Goal: Transaction & Acquisition: Purchase product/service

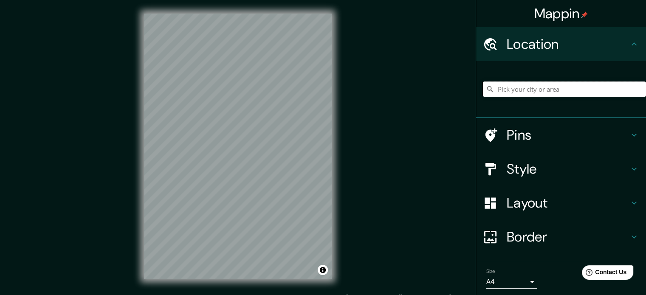
click at [524, 90] on input "Pick your city or area" at bounding box center [564, 89] width 163 height 15
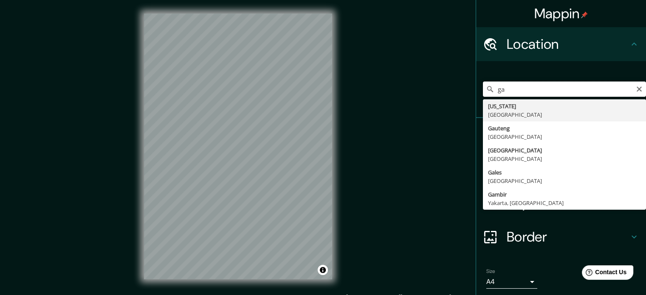
type input "g"
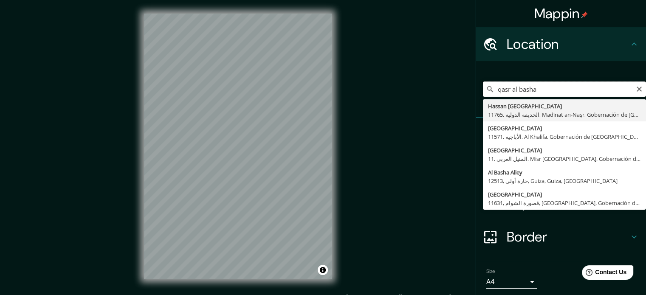
click at [636, 84] on input "qasr al basha" at bounding box center [564, 89] width 163 height 15
type input "qasr al basha"
click at [636, 92] on icon "Clear" at bounding box center [639, 89] width 7 height 7
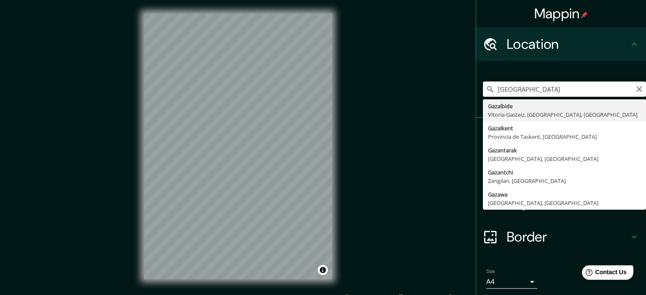
type input "[GEOGRAPHIC_DATA]"
click at [636, 87] on icon "Clear" at bounding box center [638, 89] width 5 height 5
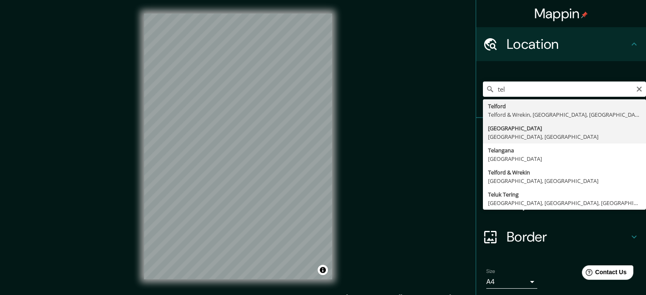
type input "[GEOGRAPHIC_DATA], [GEOGRAPHIC_DATA], [GEOGRAPHIC_DATA]"
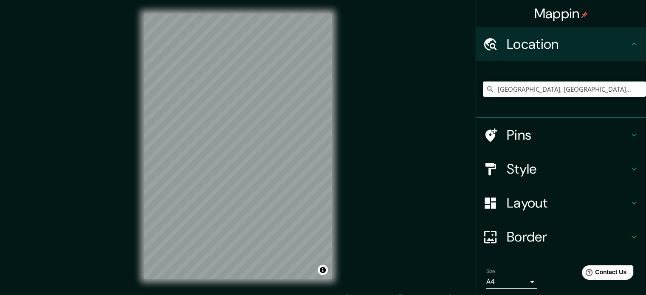
click at [545, 139] on h4 "Pins" at bounding box center [567, 135] width 122 height 17
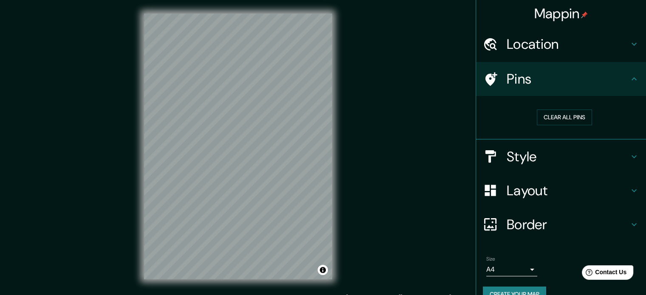
click at [622, 81] on h4 "Pins" at bounding box center [567, 78] width 122 height 17
click at [627, 86] on div "Pins" at bounding box center [561, 79] width 170 height 34
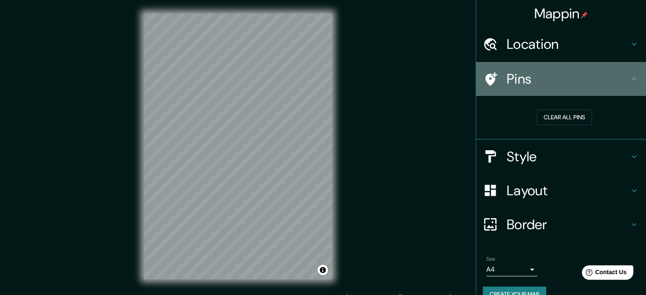
click at [624, 84] on div "Pins" at bounding box center [561, 79] width 170 height 34
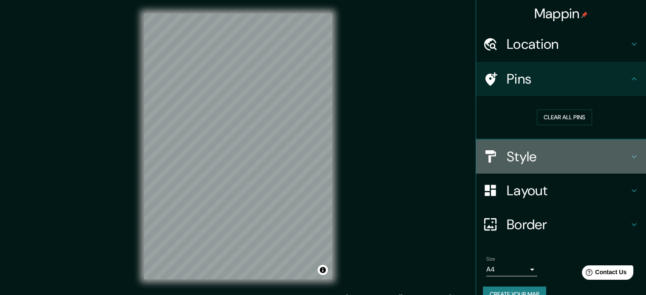
click at [616, 157] on h4 "Style" at bounding box center [567, 156] width 122 height 17
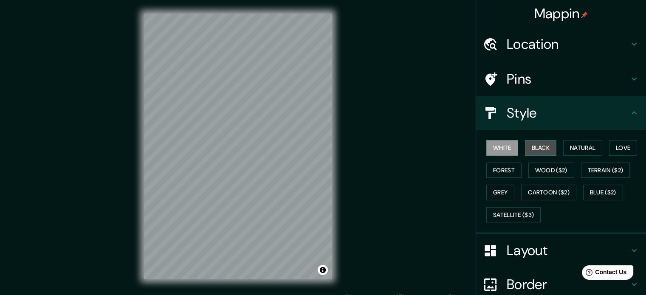
click at [539, 151] on button "Black" at bounding box center [541, 148] width 32 height 16
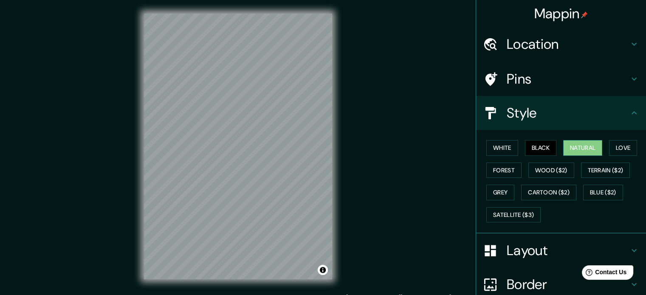
click at [569, 148] on button "Natural" at bounding box center [582, 148] width 39 height 16
click at [622, 147] on button "Love" at bounding box center [623, 148] width 28 height 16
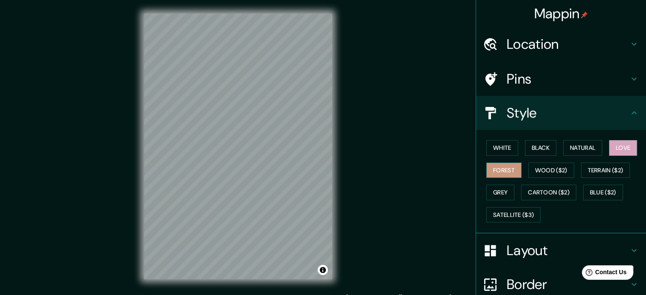
click at [498, 168] on button "Forest" at bounding box center [503, 171] width 35 height 16
click at [533, 169] on button "Wood ($2)" at bounding box center [551, 171] width 46 height 16
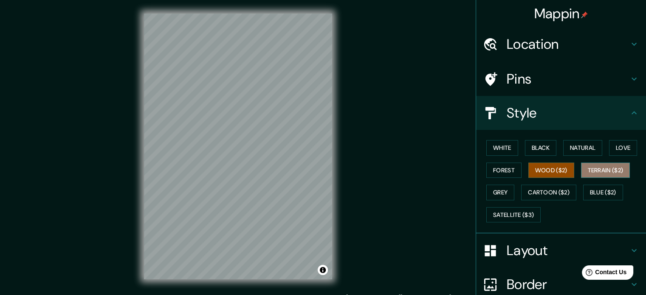
click at [598, 174] on button "Terrain ($2)" at bounding box center [605, 171] width 49 height 16
click at [564, 174] on button "Wood ($2)" at bounding box center [551, 171] width 46 height 16
click at [504, 150] on button "White" at bounding box center [502, 148] width 32 height 16
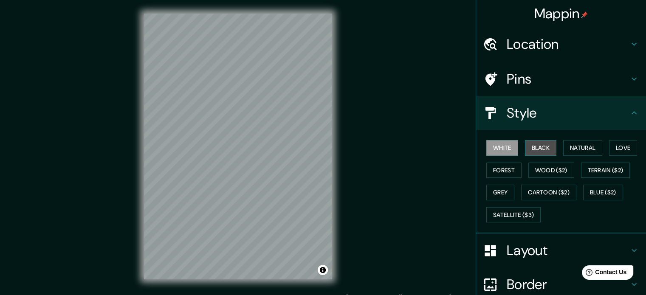
click at [540, 141] on button "Black" at bounding box center [541, 148] width 32 height 16
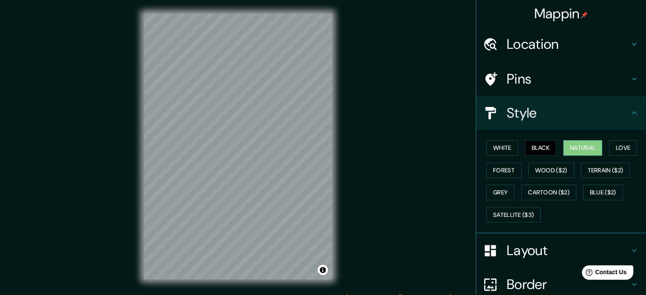
click at [568, 147] on button "Natural" at bounding box center [582, 148] width 39 height 16
click at [609, 148] on button "Love" at bounding box center [623, 148] width 28 height 16
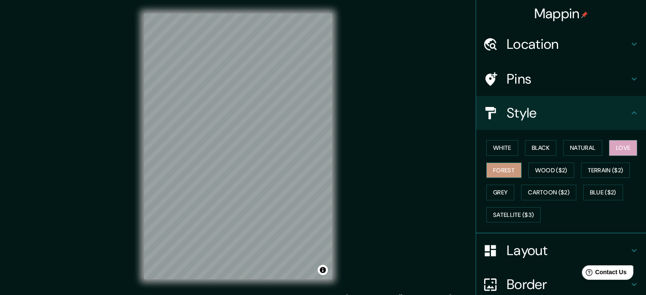
click at [504, 176] on button "Forest" at bounding box center [503, 171] width 35 height 16
click at [546, 174] on button "Wood ($2)" at bounding box center [551, 171] width 46 height 16
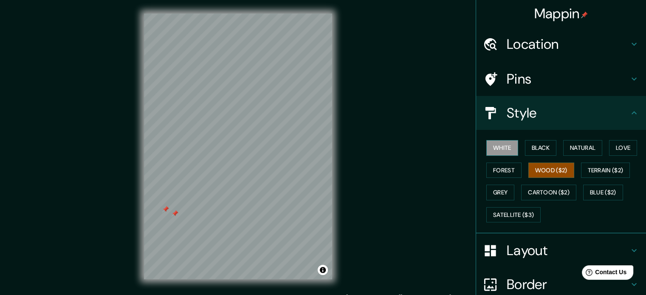
click at [503, 147] on button "White" at bounding box center [502, 148] width 32 height 16
click at [565, 18] on h4 "Mappin" at bounding box center [561, 13] width 54 height 17
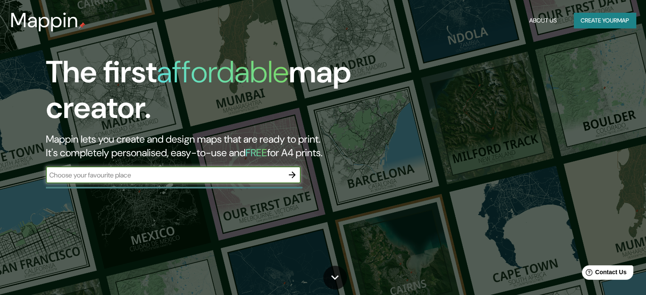
click at [127, 182] on div "​" at bounding box center [173, 174] width 255 height 17
type input "[GEOGRAPHIC_DATA]"
click at [296, 175] on icon "button" at bounding box center [292, 175] width 10 height 10
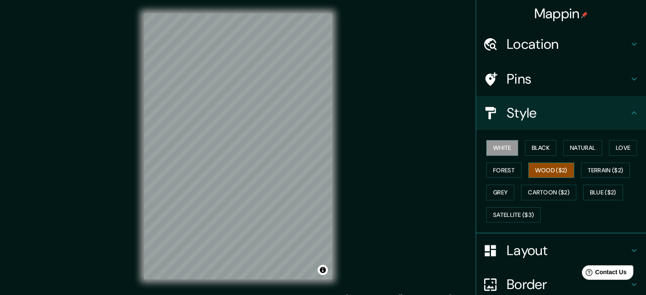
click at [542, 170] on button "Wood ($2)" at bounding box center [551, 171] width 46 height 16
click at [503, 194] on button "Grey" at bounding box center [500, 193] width 28 height 16
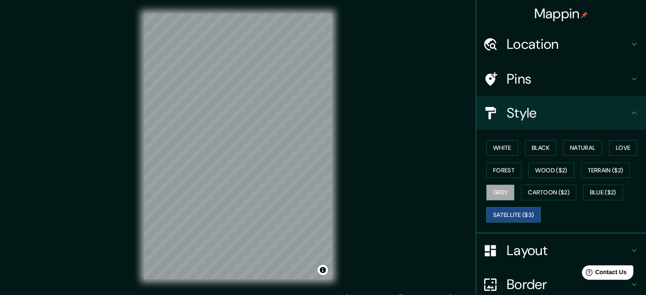
click at [502, 210] on button "Satellite ($3)" at bounding box center [513, 215] width 54 height 16
click at [600, 190] on button "Blue ($2)" at bounding box center [603, 193] width 40 height 16
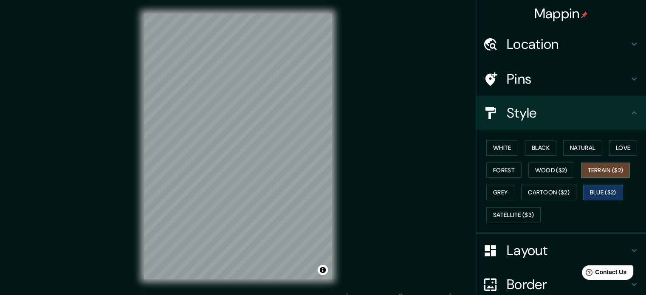
click at [599, 164] on button "Terrain ($2)" at bounding box center [605, 171] width 49 height 16
click at [609, 151] on button "Love" at bounding box center [623, 148] width 28 height 16
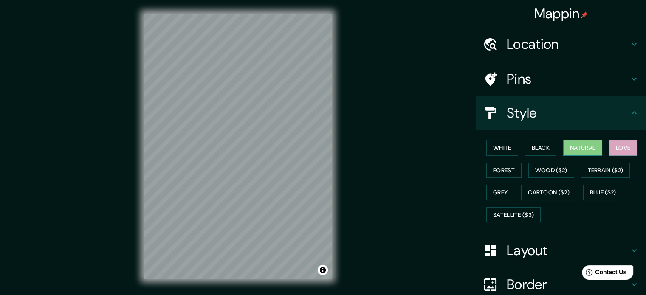
click at [582, 152] on button "Natural" at bounding box center [582, 148] width 39 height 16
click at [537, 152] on button "Black" at bounding box center [541, 148] width 32 height 16
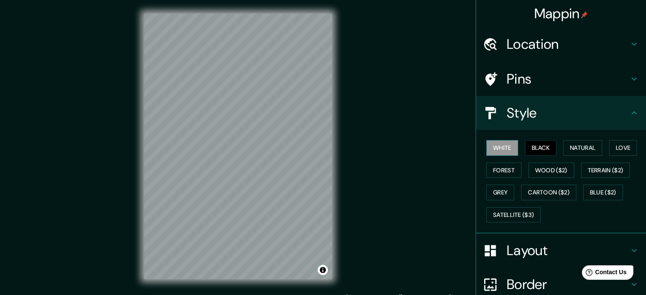
click at [490, 151] on button "White" at bounding box center [502, 148] width 32 height 16
click at [529, 244] on h4 "Layout" at bounding box center [567, 250] width 122 height 17
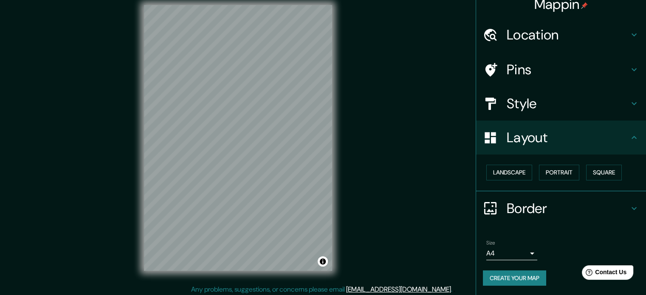
scroll to position [11, 0]
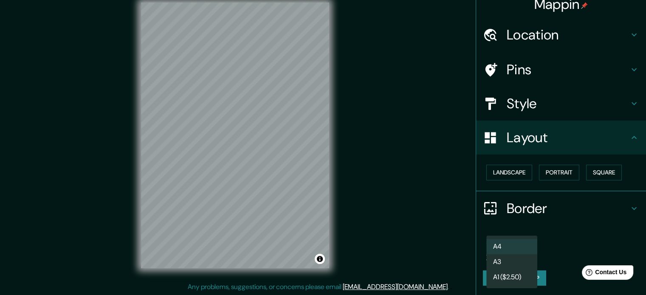
click at [518, 251] on body "Mappin Location Pins Style Layout Landscape Portrait Square Border Choose a bor…" at bounding box center [323, 136] width 646 height 295
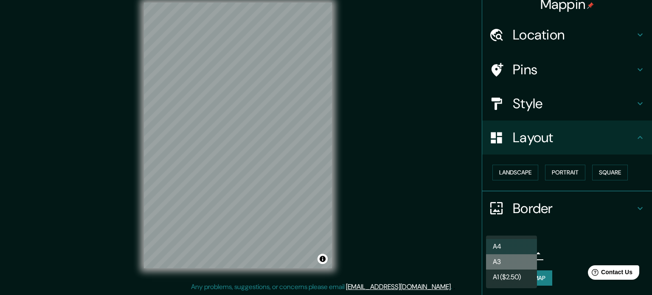
click at [523, 266] on li "A3" at bounding box center [511, 261] width 51 height 15
type input "a4"
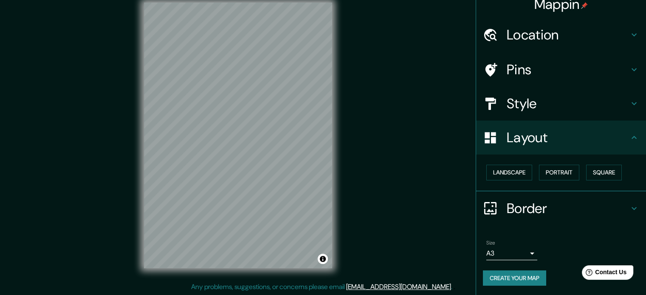
click at [629, 203] on icon at bounding box center [634, 208] width 10 height 10
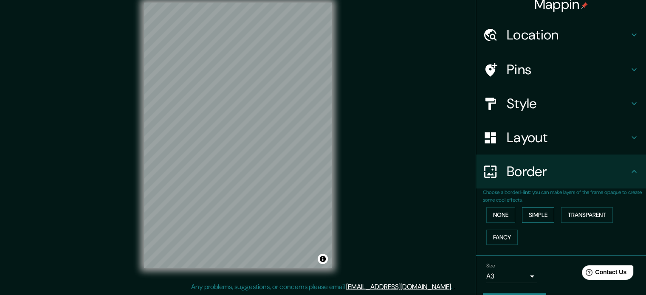
click at [541, 214] on button "Simple" at bounding box center [538, 215] width 32 height 16
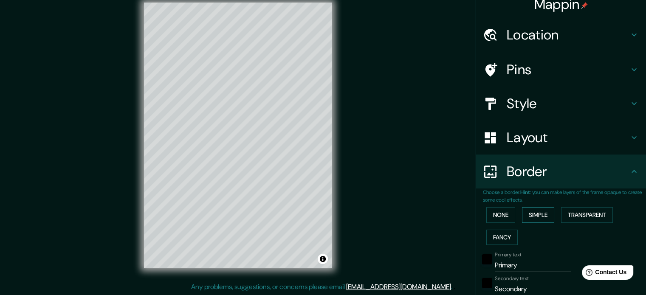
click at [541, 214] on button "Simple" at bounding box center [538, 215] width 32 height 16
type input "177"
type input "35"
click at [498, 212] on button "None" at bounding box center [500, 215] width 29 height 16
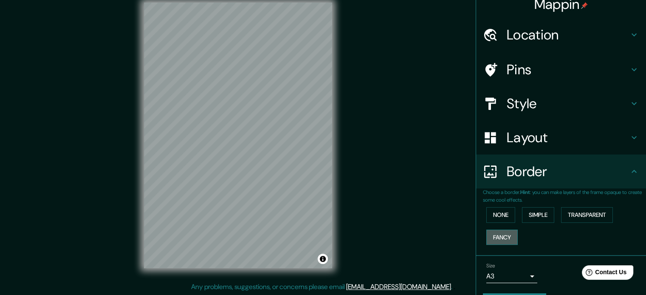
click at [503, 239] on button "Fancy" at bounding box center [501, 238] width 31 height 16
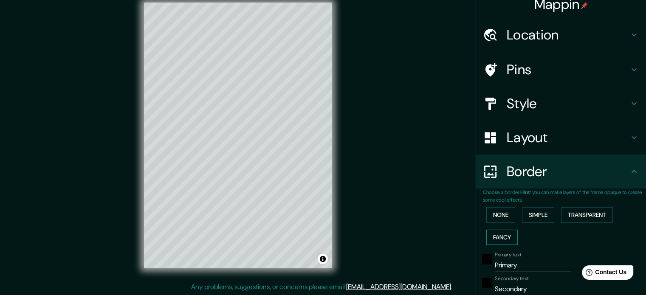
click at [503, 239] on button "Fancy" at bounding box center [501, 238] width 31 height 16
type input "177"
type input "35"
type input "18"
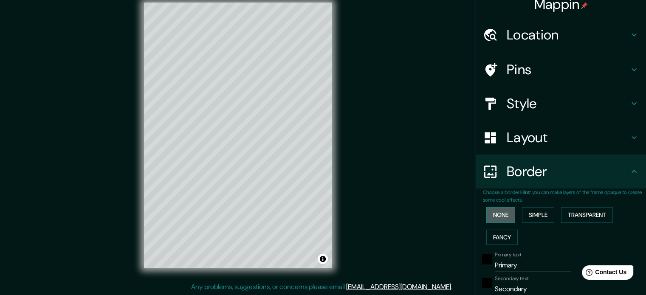
click at [499, 216] on button "None" at bounding box center [500, 215] width 29 height 16
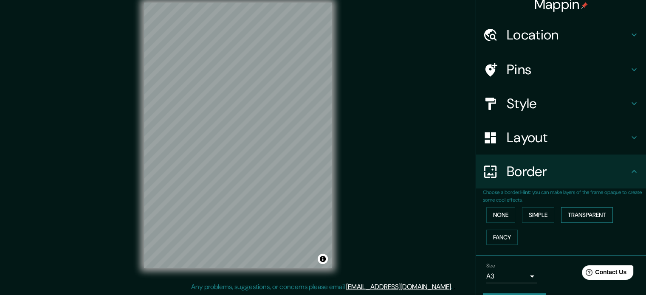
click at [572, 218] on button "Transparent" at bounding box center [587, 215] width 52 height 16
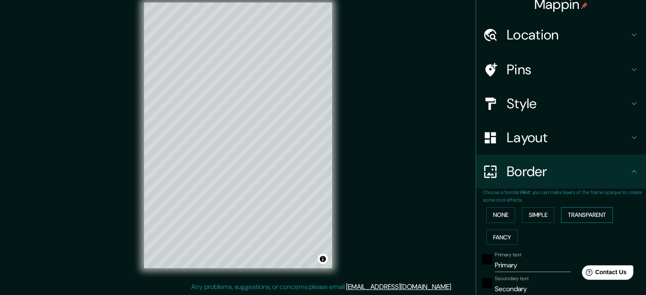
click at [573, 218] on button "Transparent" at bounding box center [587, 215] width 52 height 16
type input "213"
type input "35"
click at [486, 211] on button "None" at bounding box center [500, 215] width 29 height 16
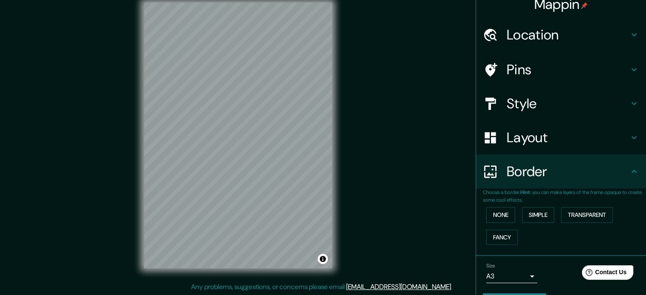
click at [629, 175] on icon at bounding box center [634, 171] width 10 height 10
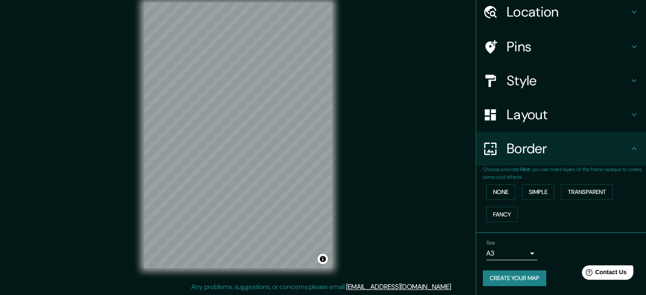
click at [629, 117] on icon at bounding box center [634, 115] width 10 height 10
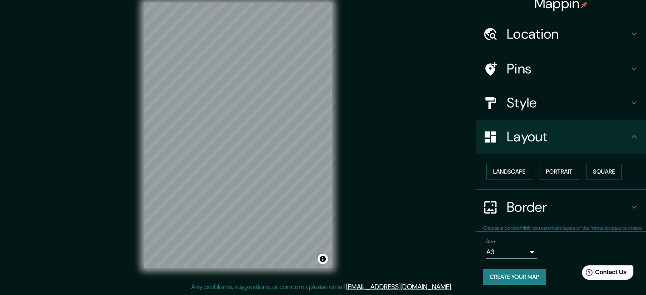
scroll to position [9, 0]
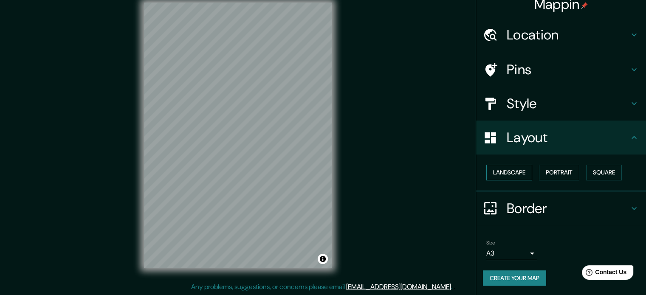
click at [501, 169] on button "Landscape" at bounding box center [509, 173] width 46 height 16
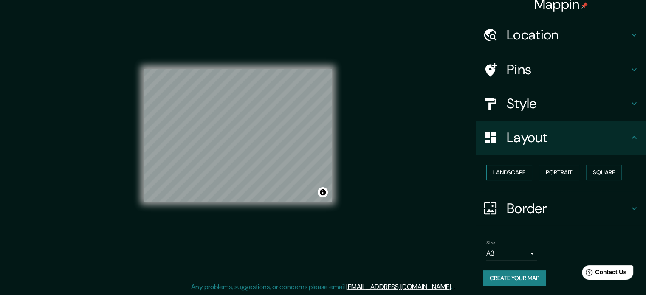
click at [501, 169] on button "Landscape" at bounding box center [509, 173] width 46 height 16
click at [560, 173] on button "Portrait" at bounding box center [559, 173] width 40 height 16
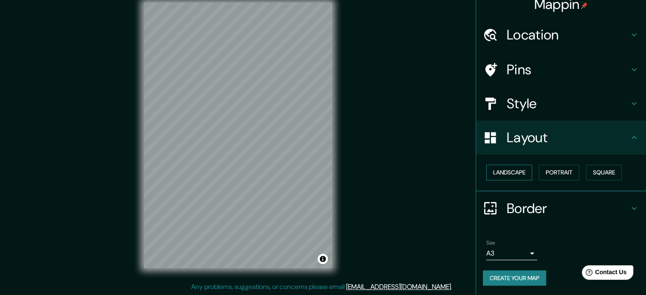
click at [514, 174] on button "Landscape" at bounding box center [509, 173] width 46 height 16
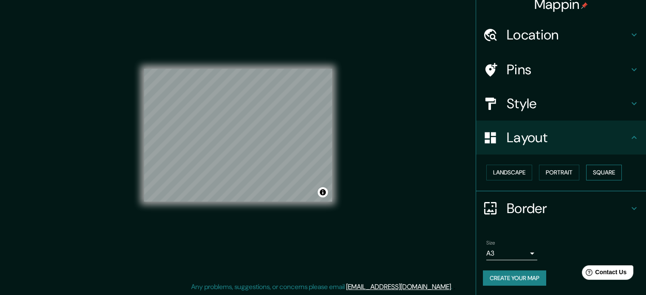
click at [600, 174] on button "Square" at bounding box center [604, 173] width 36 height 16
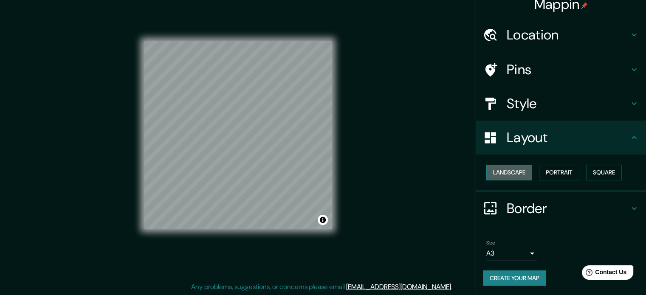
click at [524, 174] on button "Landscape" at bounding box center [509, 173] width 46 height 16
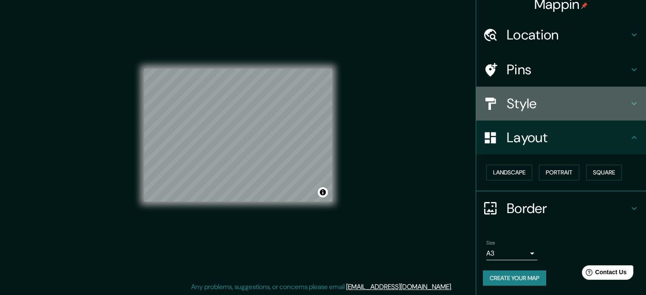
click at [629, 107] on icon at bounding box center [634, 103] width 10 height 10
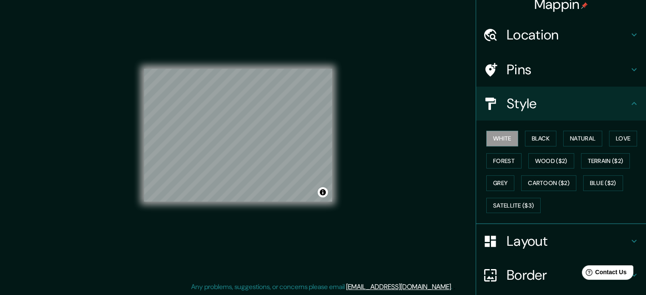
click at [629, 106] on icon at bounding box center [634, 103] width 10 height 10
click at [633, 65] on div "Pins" at bounding box center [561, 70] width 170 height 34
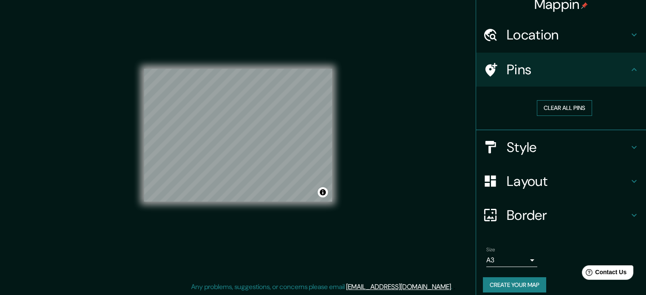
click at [581, 108] on button "Clear all pins" at bounding box center [564, 108] width 55 height 16
click at [624, 77] on div "Pins" at bounding box center [561, 70] width 170 height 34
click at [631, 37] on icon at bounding box center [634, 35] width 10 height 10
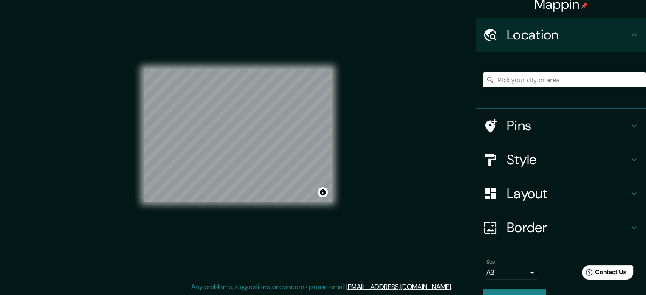
click at [629, 39] on icon at bounding box center [634, 35] width 10 height 10
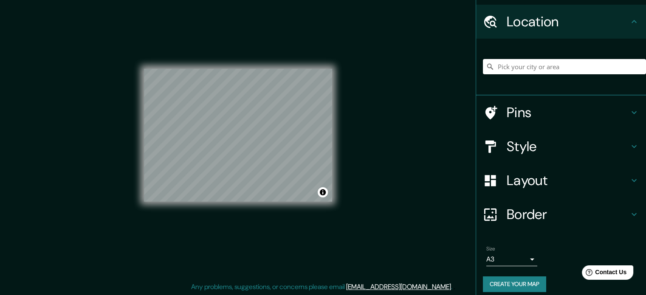
scroll to position [29, 0]
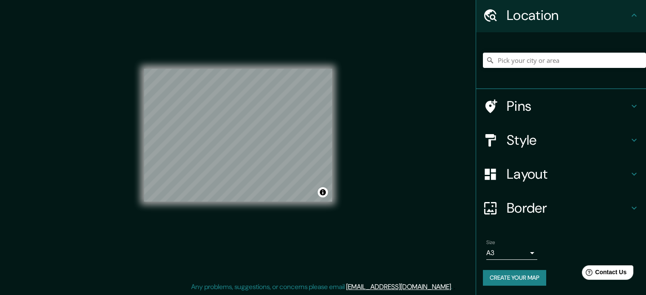
click at [526, 275] on button "Create your map" at bounding box center [514, 278] width 63 height 16
click at [323, 193] on button "Toggle attribution" at bounding box center [323, 192] width 10 height 10
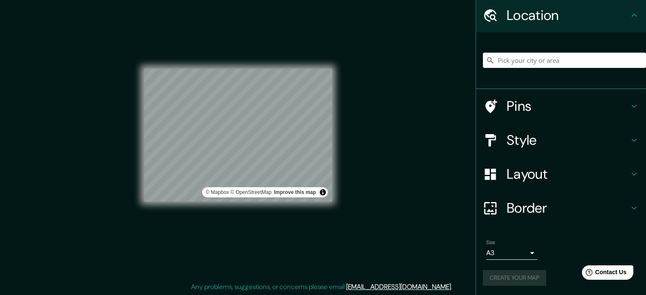
click at [381, 211] on div "Mappin Location Pins Style Layout Border Choose a border. Hint : you can make l…" at bounding box center [323, 142] width 646 height 307
click at [307, 193] on link "Improve this map" at bounding box center [295, 192] width 42 height 6
click at [516, 278] on button "Create your map" at bounding box center [514, 278] width 63 height 16
drag, startPoint x: 528, startPoint y: 3, endPoint x: 387, endPoint y: 129, distance: 188.6
click at [387, 129] on div "Mappin Location Pins Style Layout Border Choose a border. Hint : you can make l…" at bounding box center [323, 142] width 646 height 307
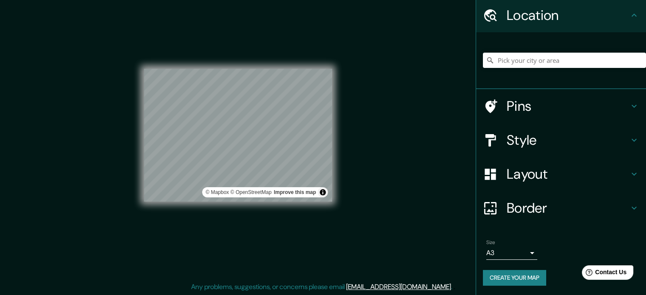
click at [520, 252] on body "Mappin Location Pins Style Layout Border Choose a border. Hint : you can make l…" at bounding box center [323, 136] width 646 height 295
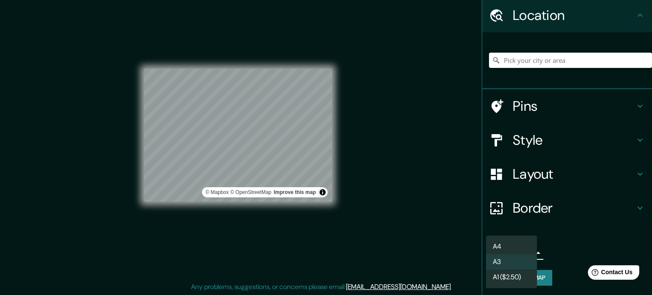
click at [501, 250] on li "A4" at bounding box center [511, 246] width 51 height 15
type input "single"
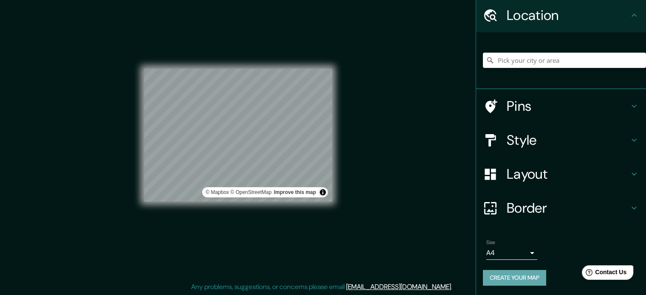
click at [514, 282] on button "Create your map" at bounding box center [514, 278] width 63 height 16
click at [525, 276] on button "Create your map" at bounding box center [514, 278] width 63 height 16
drag, startPoint x: 525, startPoint y: 276, endPoint x: 248, endPoint y: 262, distance: 277.5
click at [248, 262] on div "© Mapbox © OpenStreetMap Improve this map" at bounding box center [238, 136] width 188 height 266
click at [504, 278] on div "Create your map" at bounding box center [561, 278] width 156 height 16
